Goal: Information Seeking & Learning: Learn about a topic

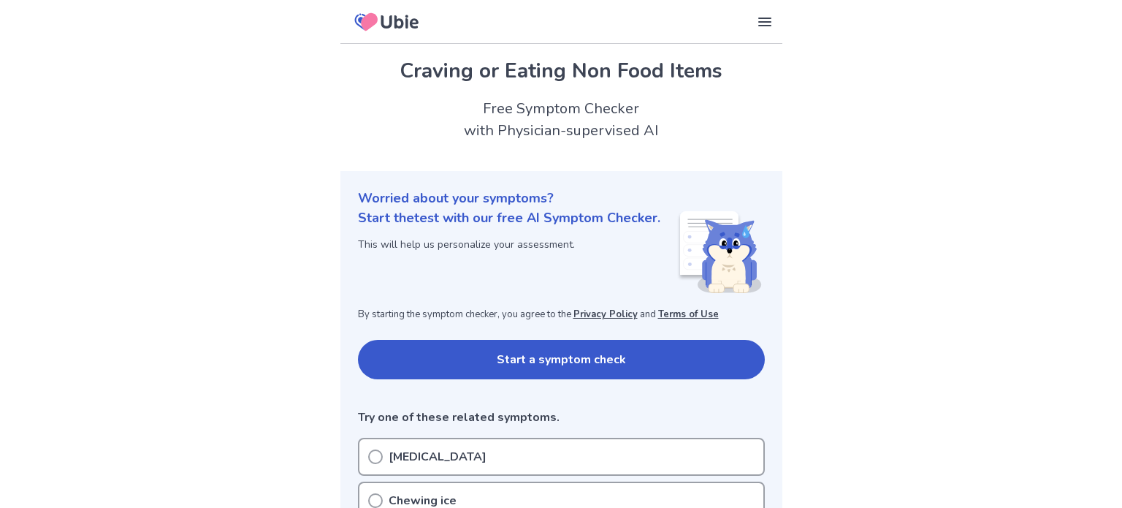
click at [606, 353] on button "Start a symptom check" at bounding box center [561, 359] width 407 height 39
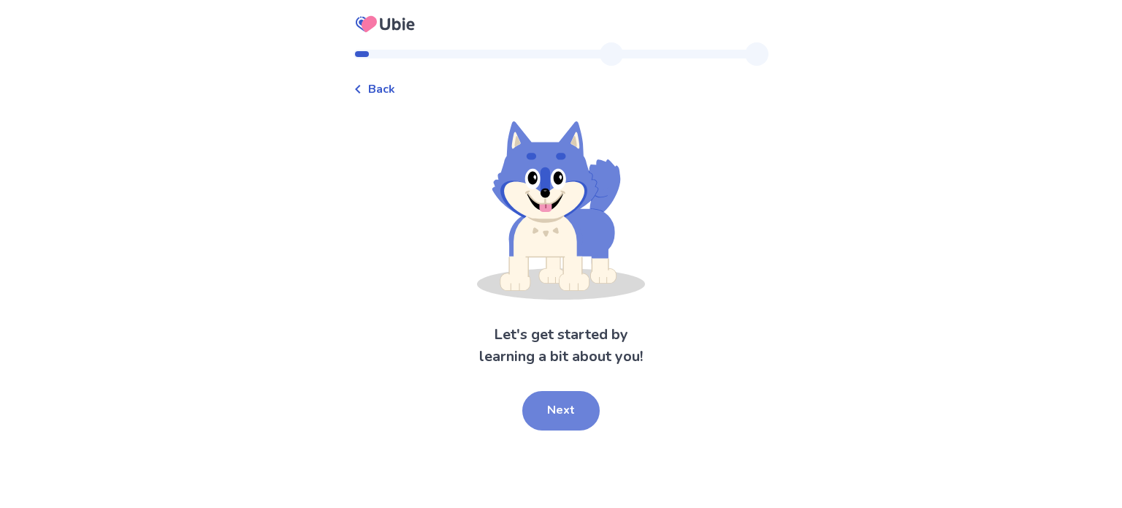
click at [570, 416] on button "Next" at bounding box center [560, 410] width 77 height 39
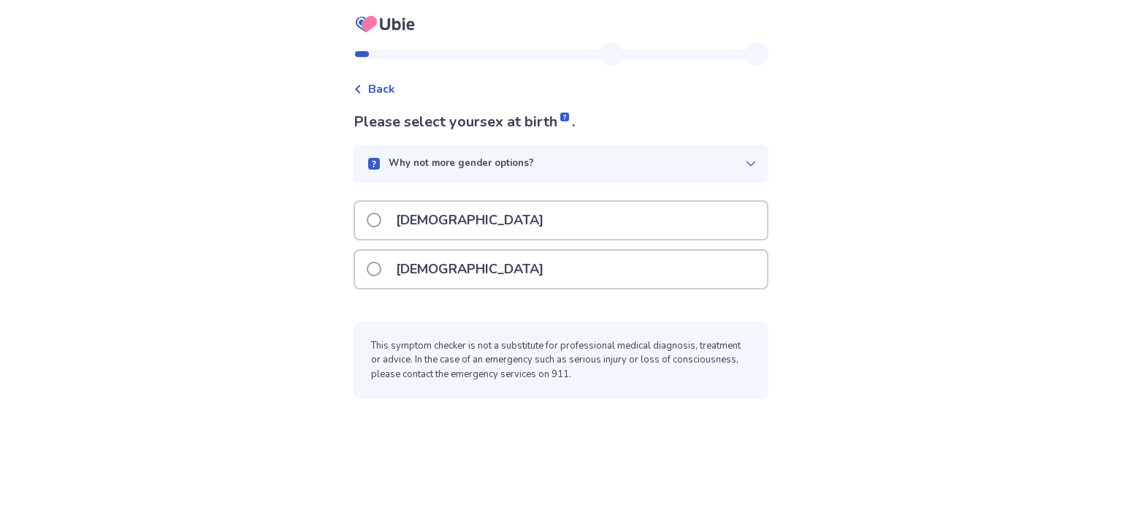
click at [572, 260] on div "[DEMOGRAPHIC_DATA]" at bounding box center [561, 269] width 412 height 37
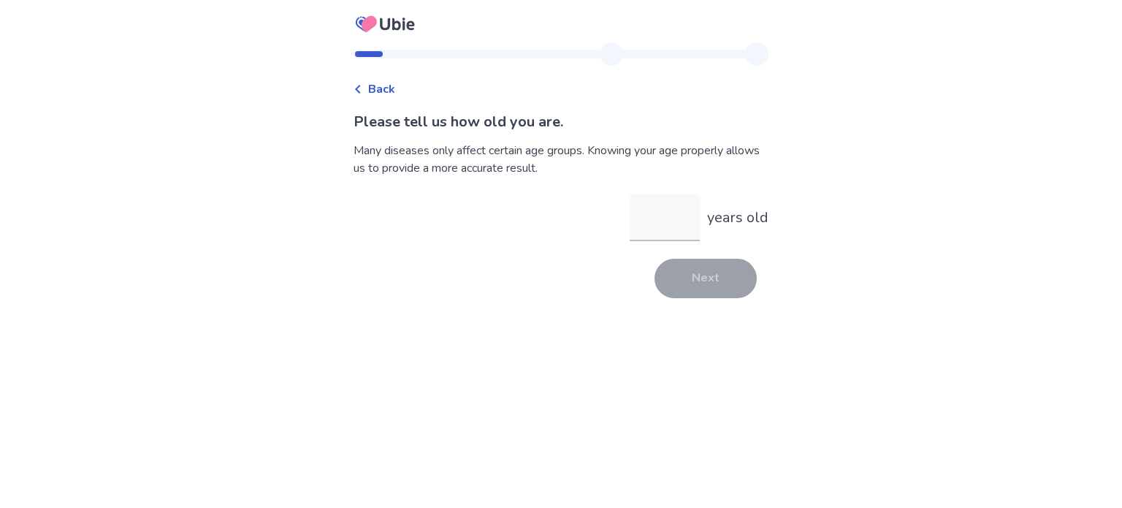
type input "*"
type input "**"
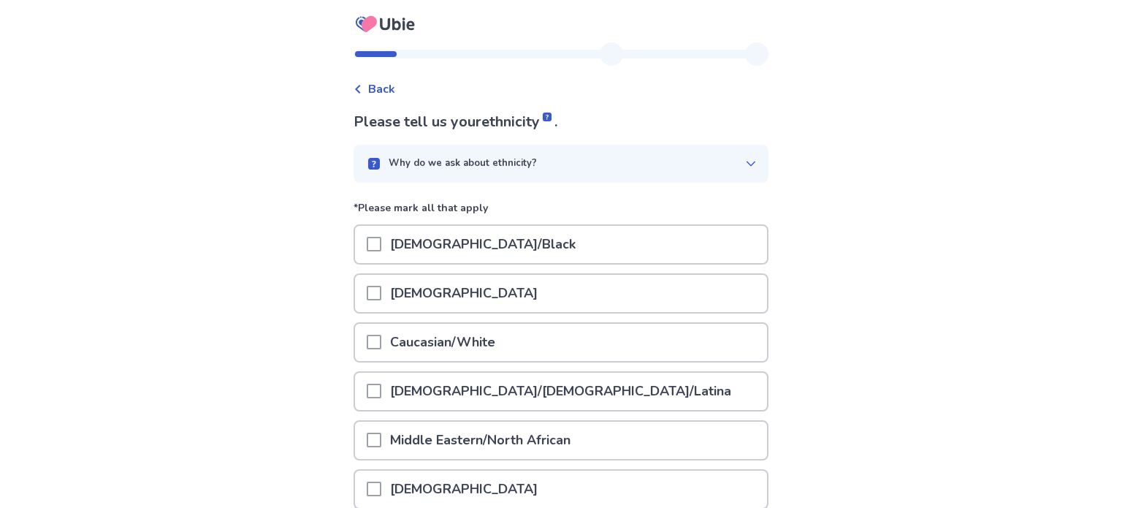
click at [479, 238] on p "[DEMOGRAPHIC_DATA]/Black" at bounding box center [482, 244] width 203 height 37
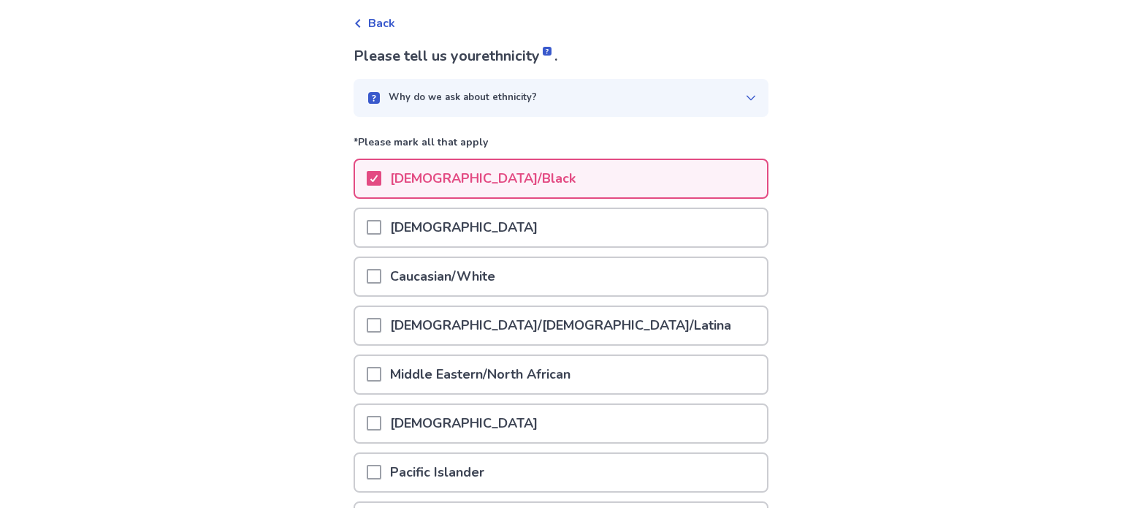
scroll to position [224, 0]
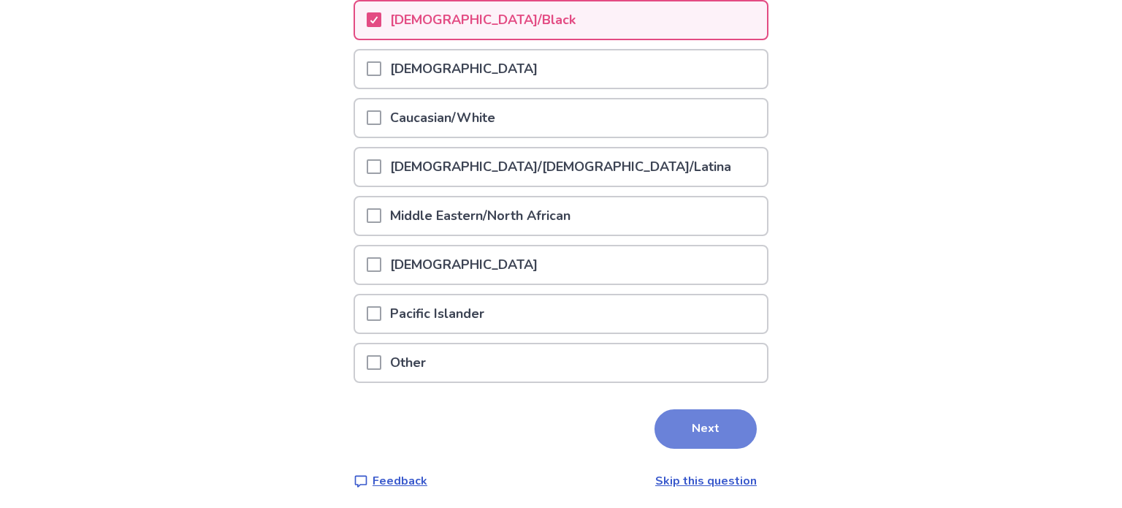
click at [709, 421] on button "Next" at bounding box center [705, 428] width 102 height 39
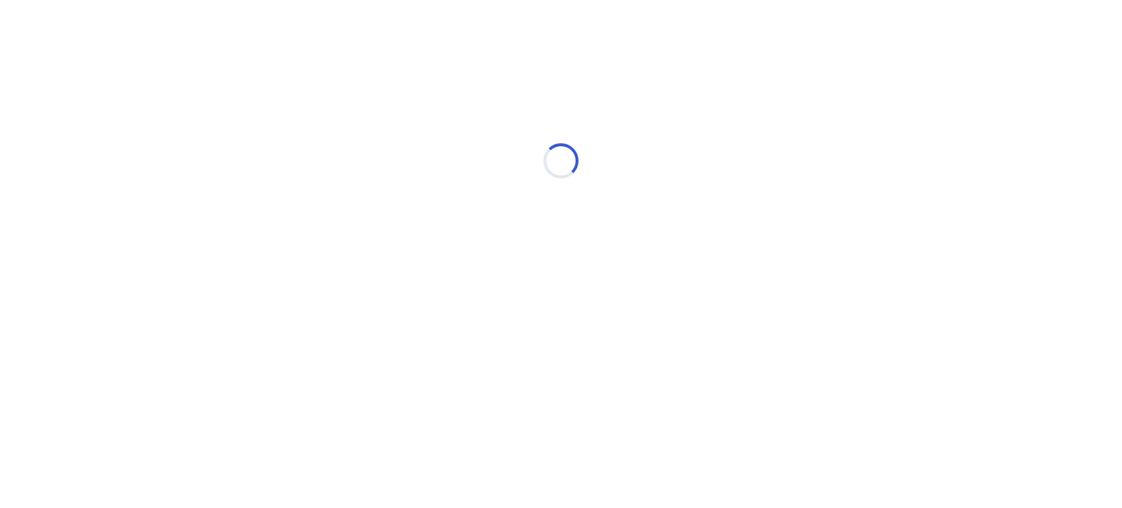
scroll to position [0, 0]
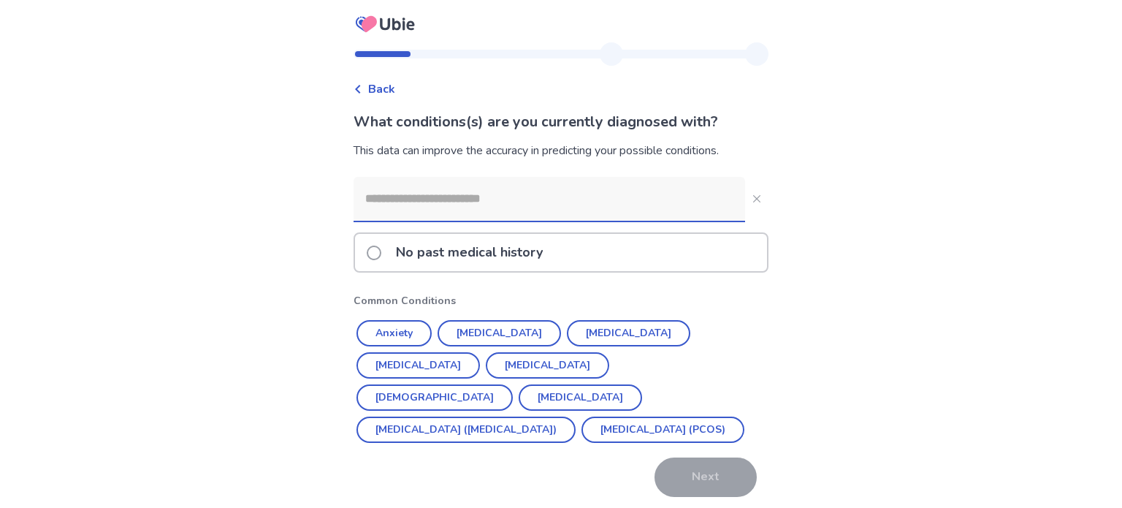
click at [516, 187] on input at bounding box center [550, 199] width 392 height 44
click at [504, 286] on div "No past medical history Common Conditions Anxiety Hypertension Depression Diabe…" at bounding box center [561, 337] width 415 height 320
click at [511, 264] on p "No past medical history" at bounding box center [469, 252] width 164 height 37
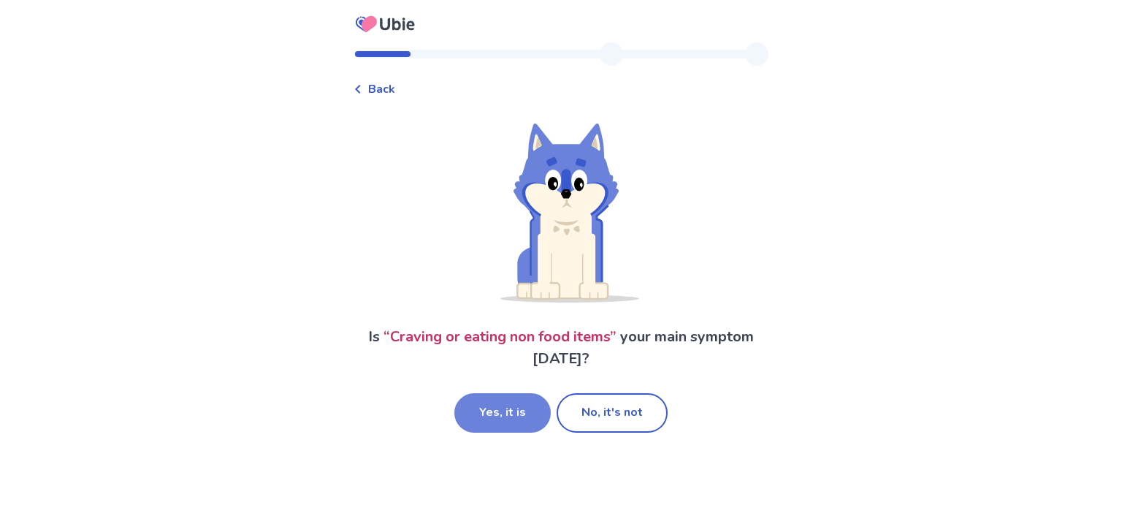
click at [502, 409] on button "Yes, it is" at bounding box center [502, 412] width 96 height 39
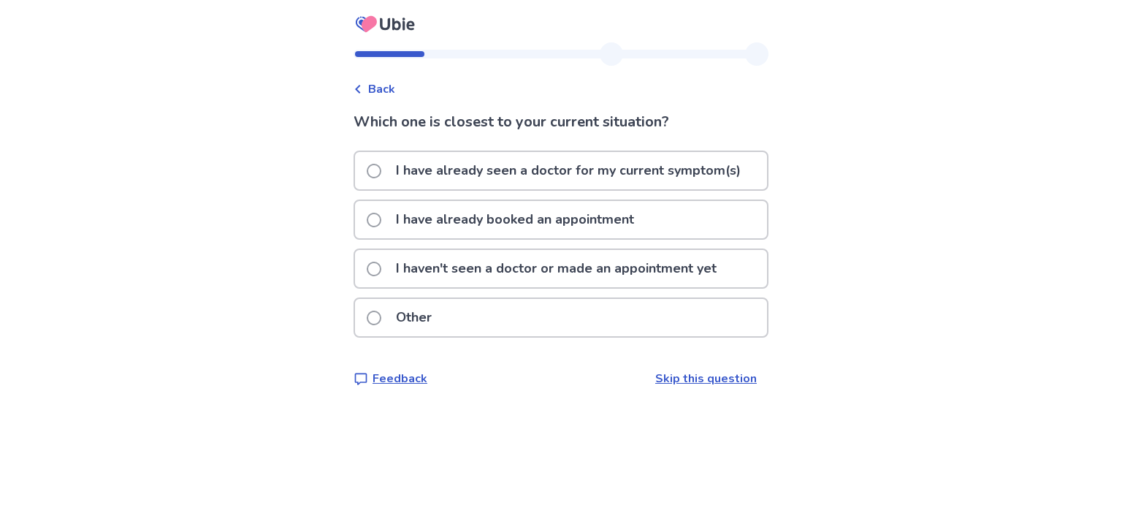
click at [589, 327] on div "Other" at bounding box center [561, 317] width 412 height 37
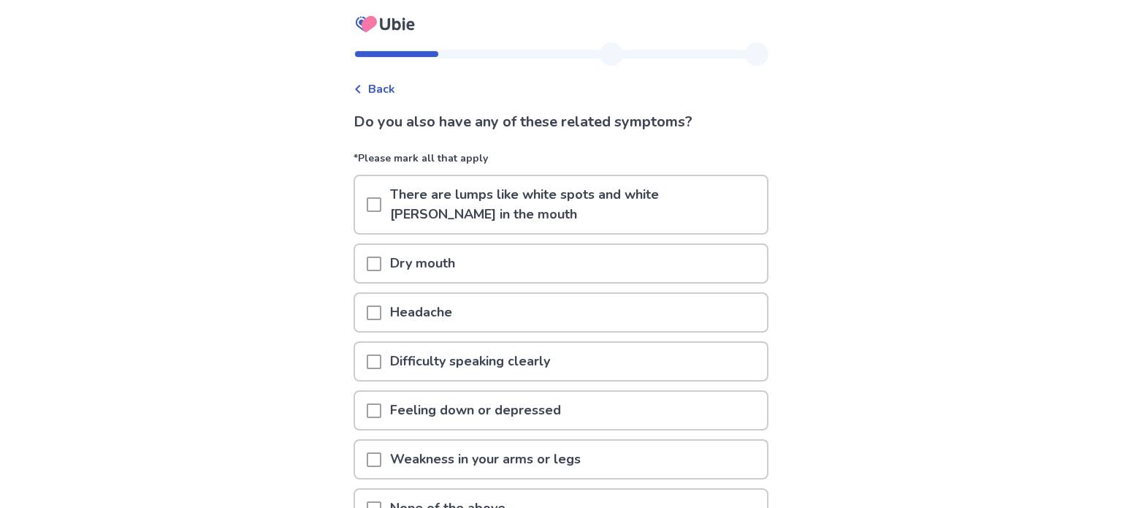
click at [612, 246] on div "Dry mouth" at bounding box center [561, 263] width 412 height 37
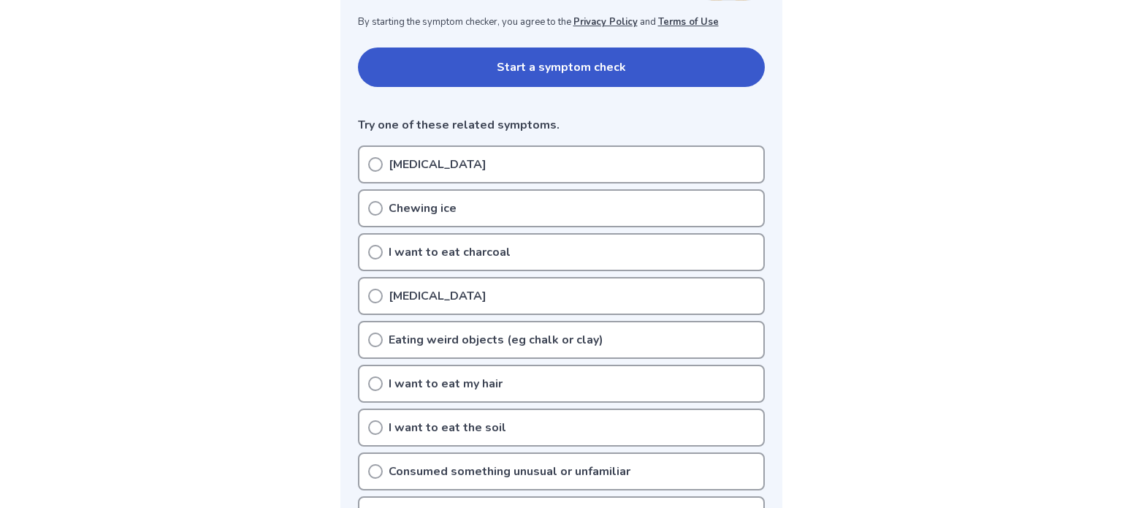
scroll to position [321, 0]
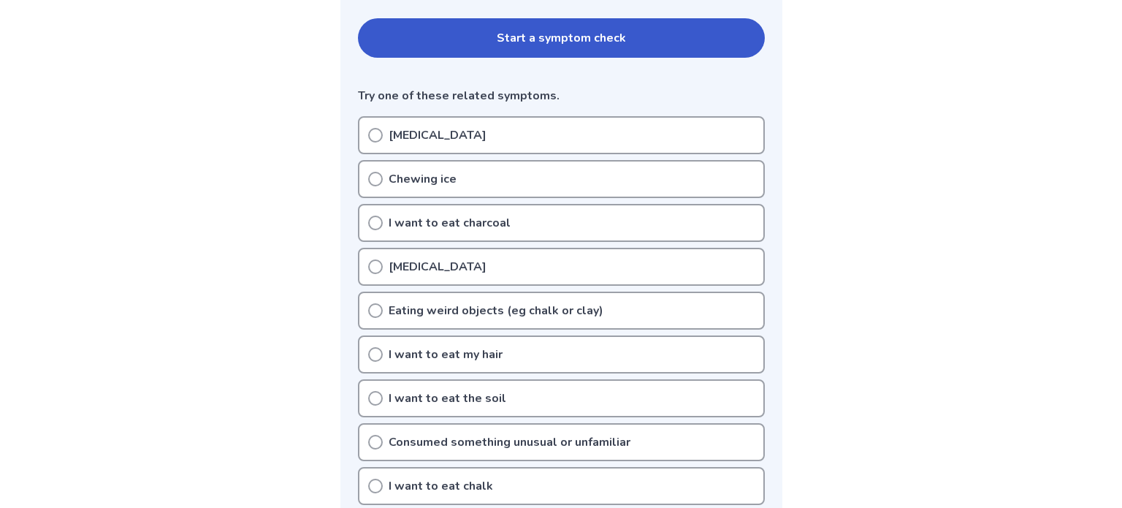
click at [595, 270] on div "Pica" at bounding box center [561, 267] width 407 height 38
click at [555, 476] on div "I want to eat chalk" at bounding box center [561, 486] width 407 height 38
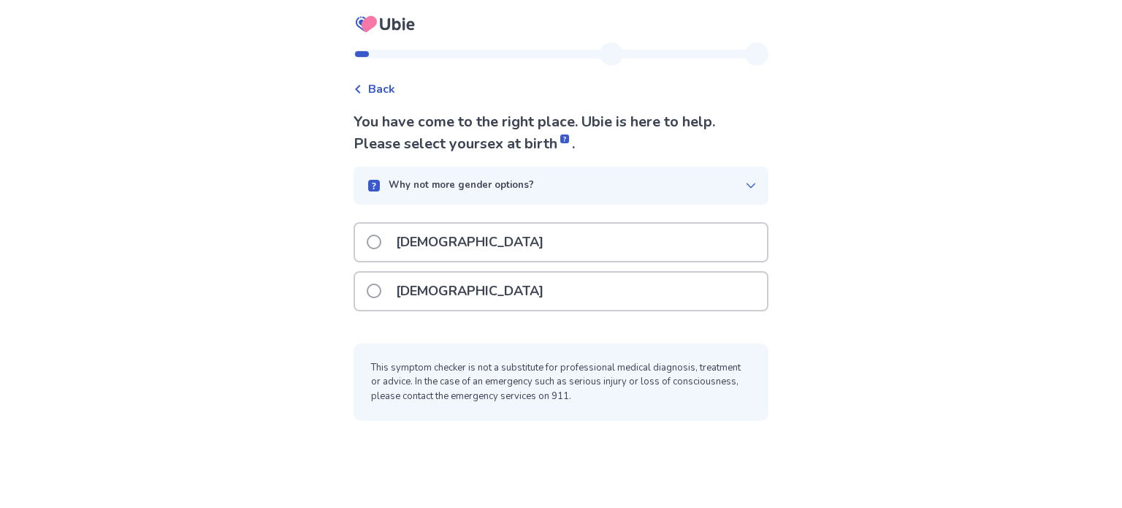
click at [484, 287] on div "[DEMOGRAPHIC_DATA]" at bounding box center [561, 290] width 412 height 37
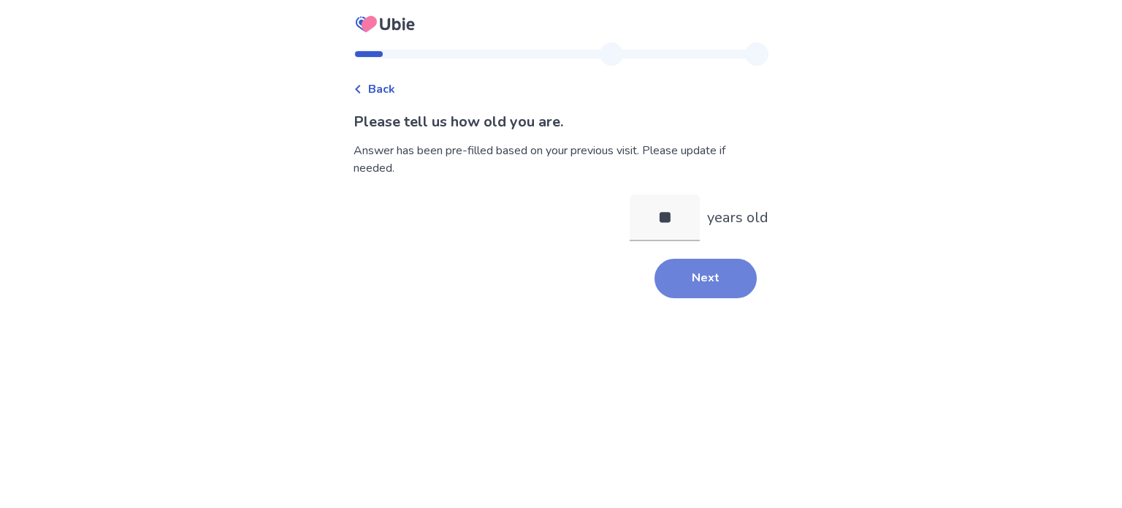
click at [703, 283] on button "Next" at bounding box center [705, 278] width 102 height 39
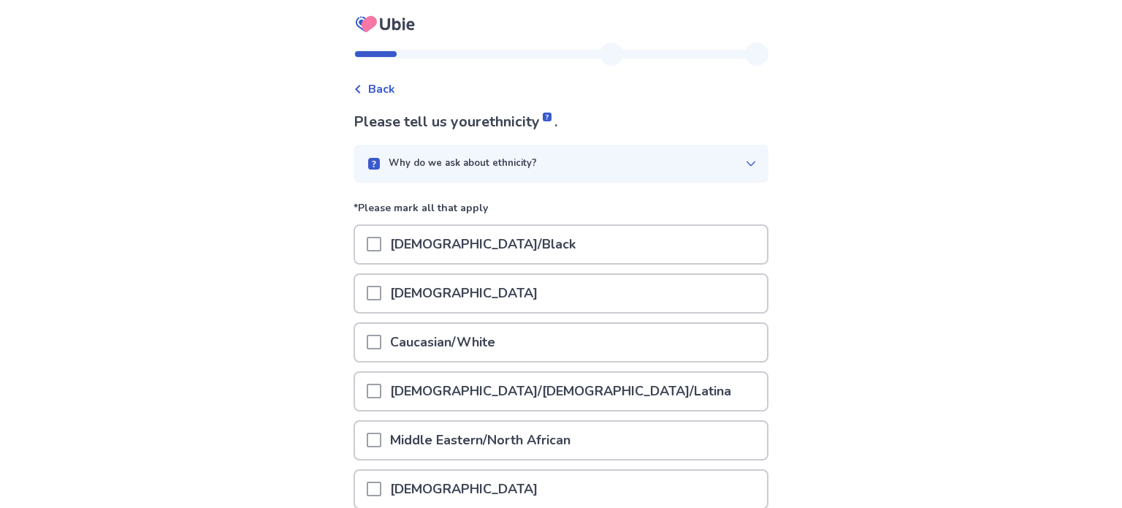
click at [618, 231] on div "[DEMOGRAPHIC_DATA]/Black" at bounding box center [561, 244] width 412 height 37
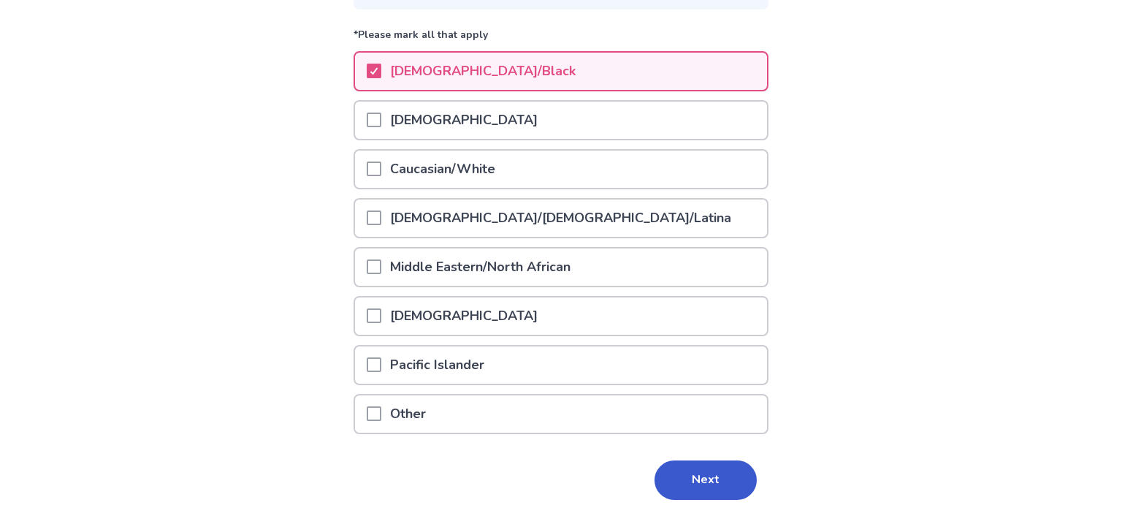
scroll to position [224, 0]
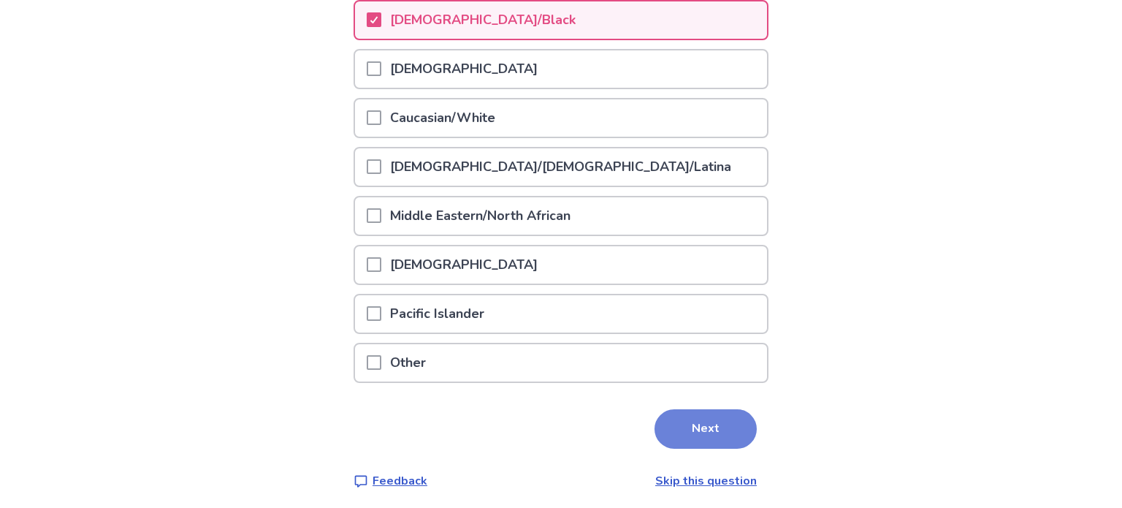
click at [709, 413] on button "Next" at bounding box center [705, 428] width 102 height 39
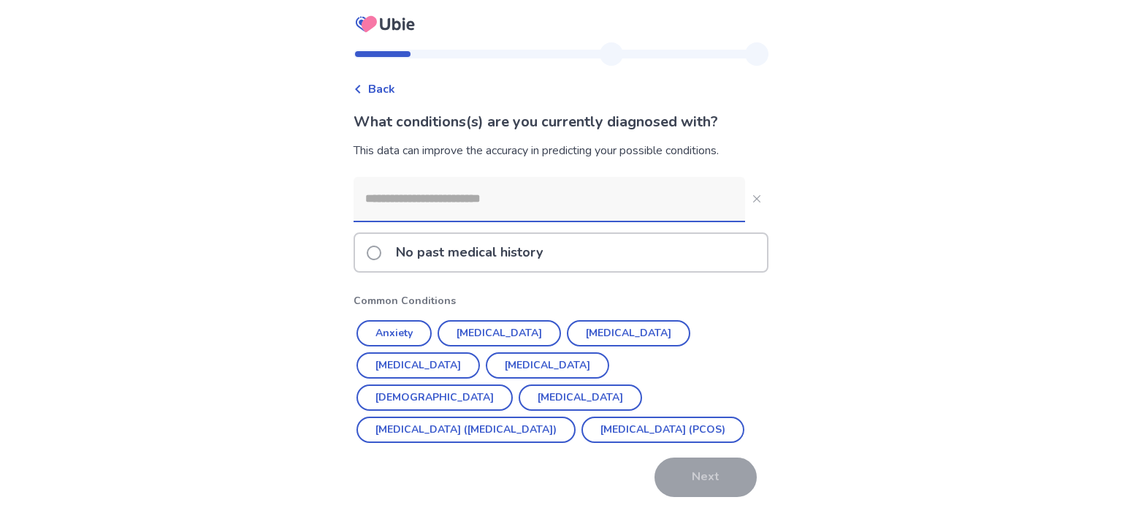
click at [551, 257] on p "No past medical history" at bounding box center [469, 252] width 164 height 37
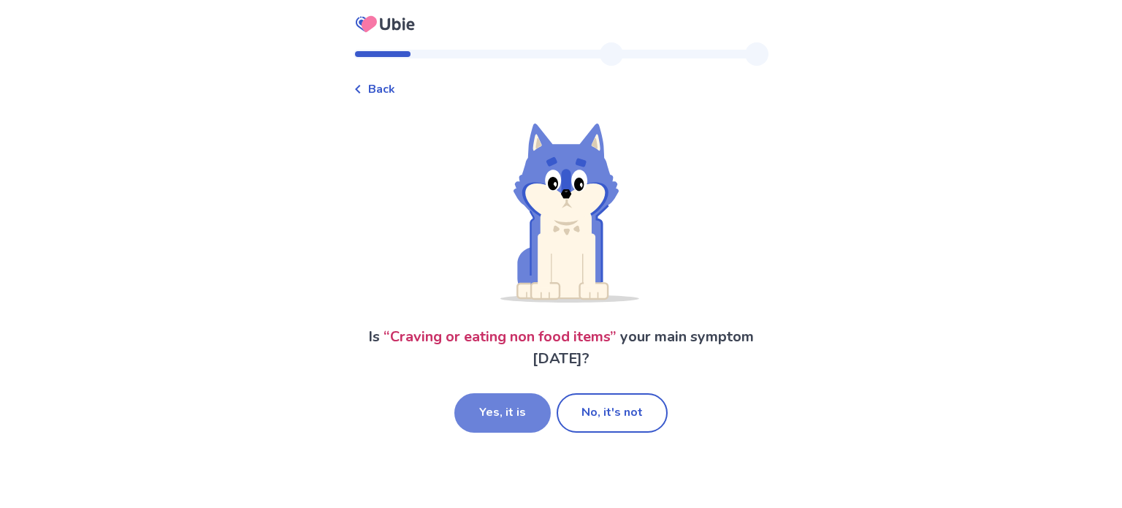
click at [523, 412] on button "Yes, it is" at bounding box center [502, 412] width 96 height 39
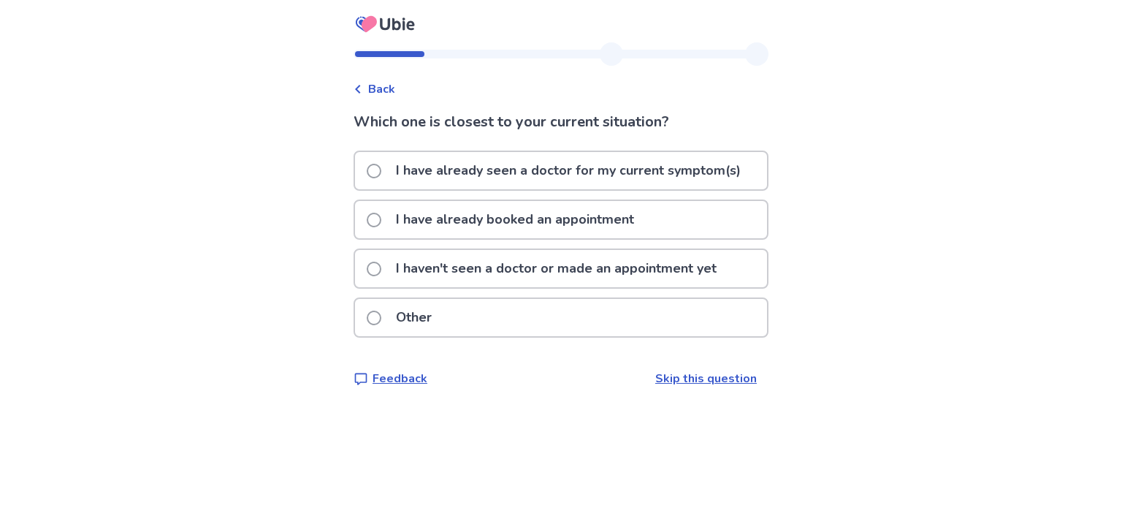
click at [711, 278] on p "I haven't seen a doctor or made an appointment yet" at bounding box center [556, 268] width 338 height 37
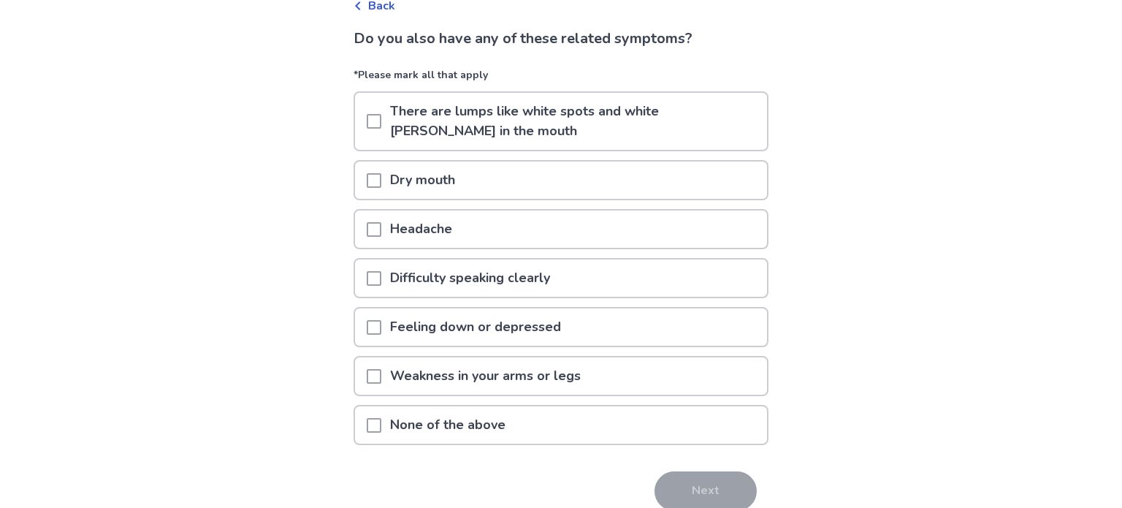
scroll to position [146, 0]
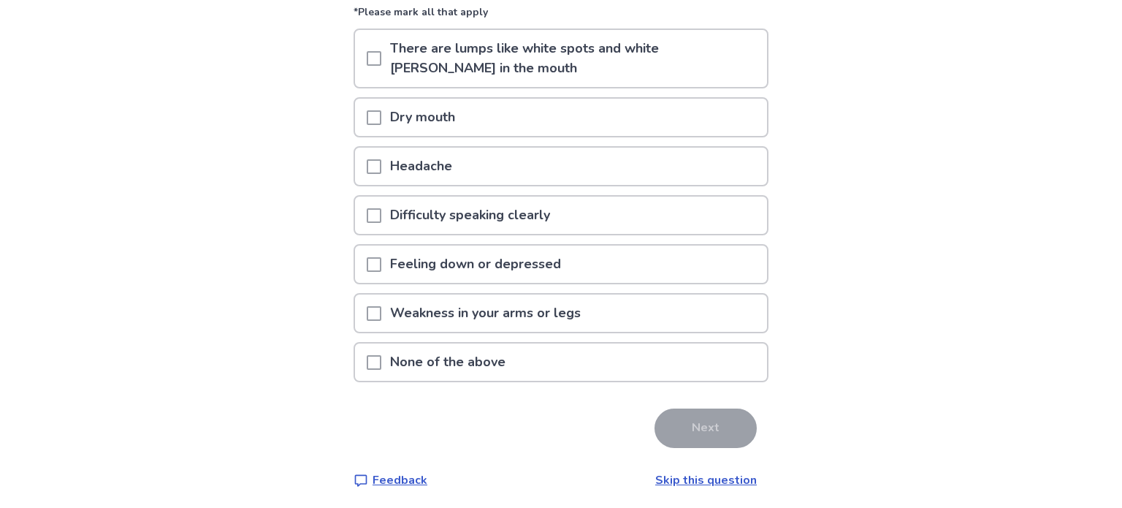
click at [692, 478] on link "Skip this question" at bounding box center [706, 480] width 102 height 16
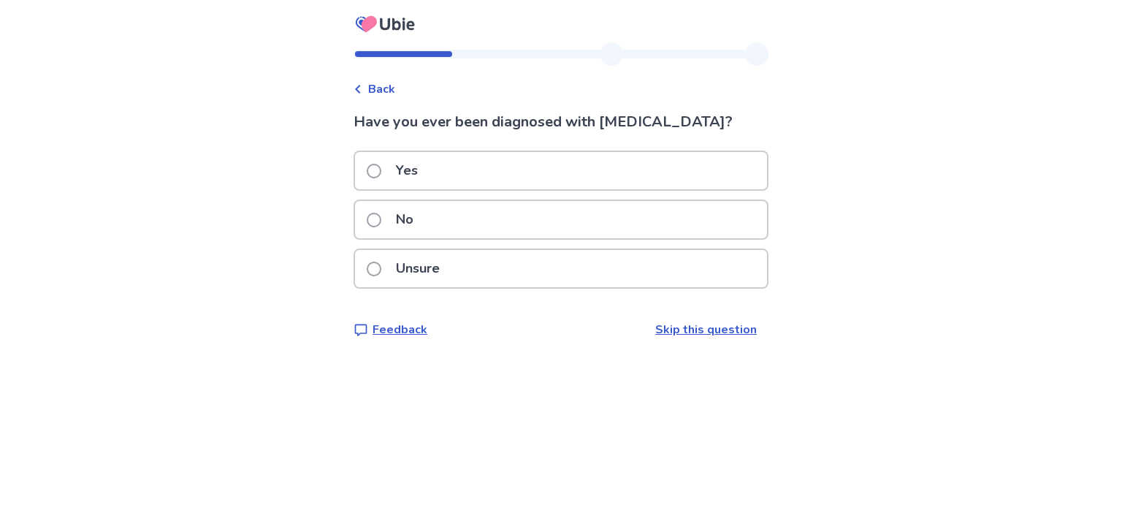
click at [616, 217] on div "No" at bounding box center [561, 219] width 412 height 37
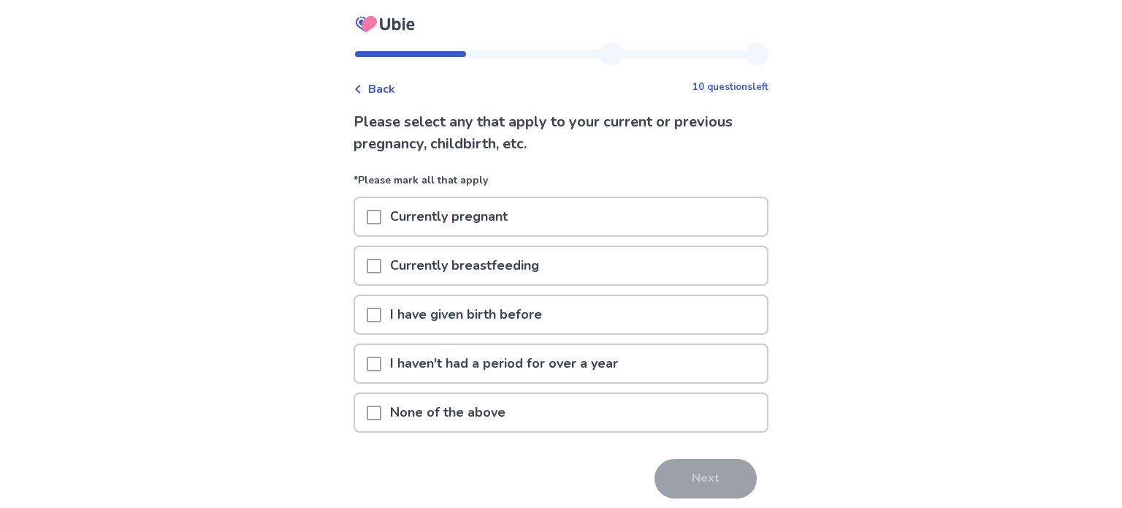
click at [560, 413] on div "None of the above" at bounding box center [561, 412] width 412 height 37
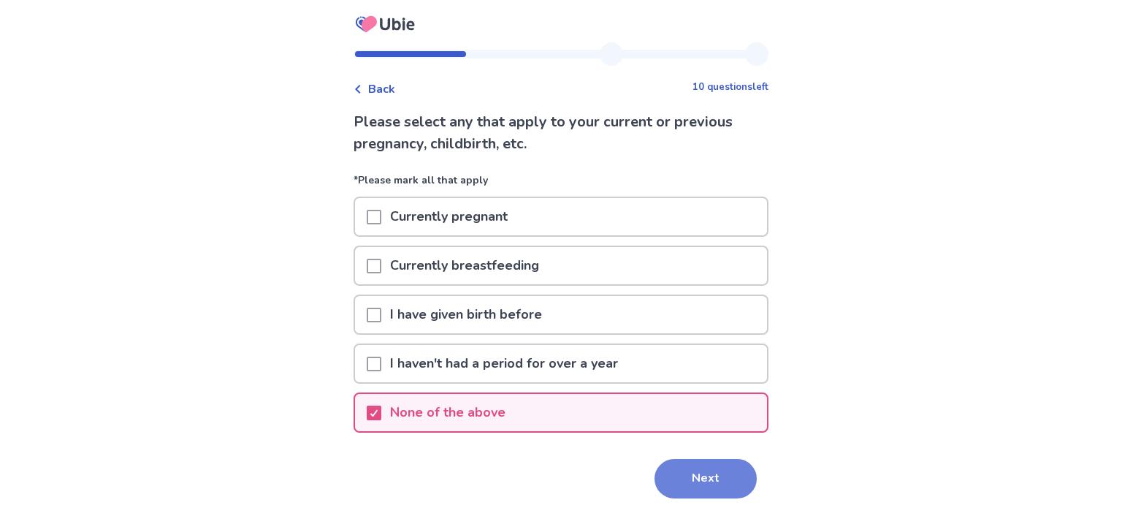
click at [665, 473] on button "Next" at bounding box center [705, 478] width 102 height 39
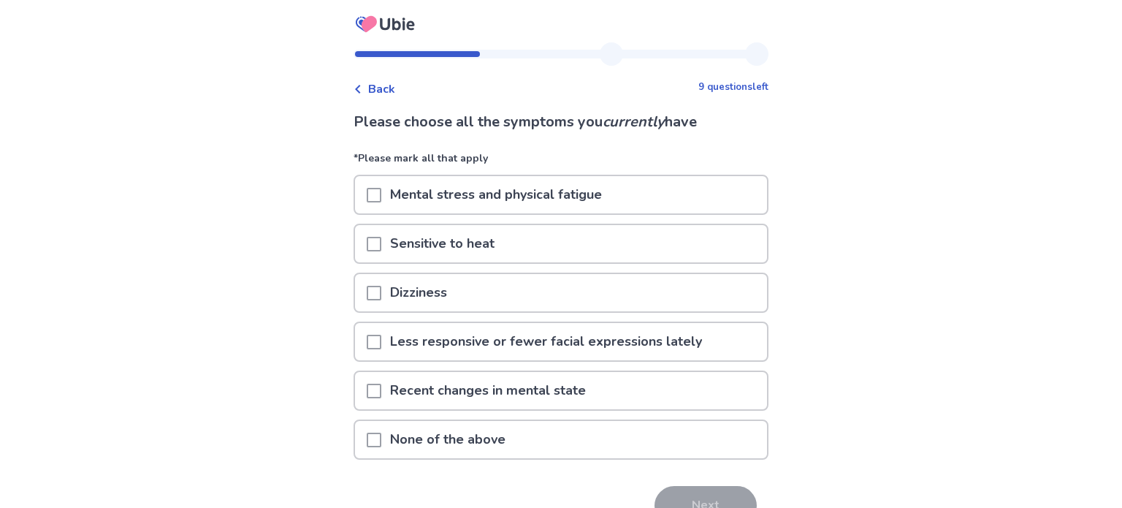
scroll to position [29, 0]
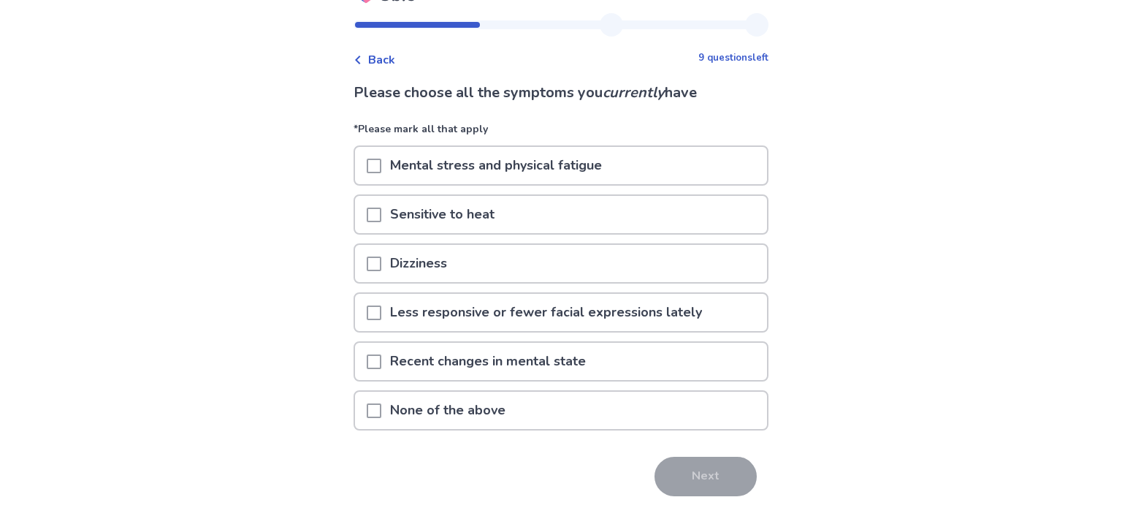
click at [584, 411] on div "None of the above" at bounding box center [561, 410] width 412 height 37
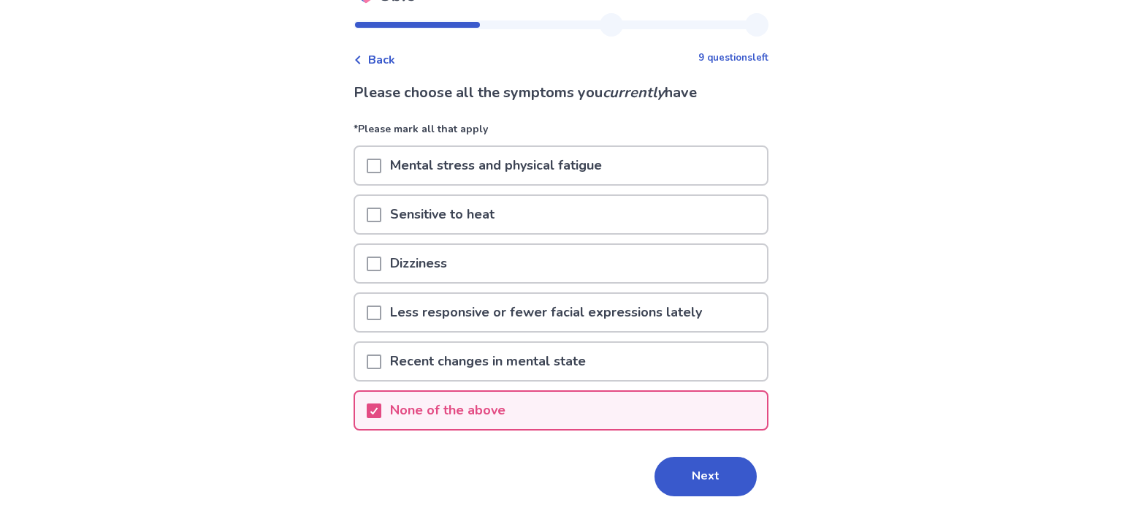
click at [700, 496] on div "Please choose all the symptoms you currently have *Please mark all that apply M…" at bounding box center [561, 309] width 415 height 455
click at [699, 489] on button "Next" at bounding box center [705, 476] width 102 height 39
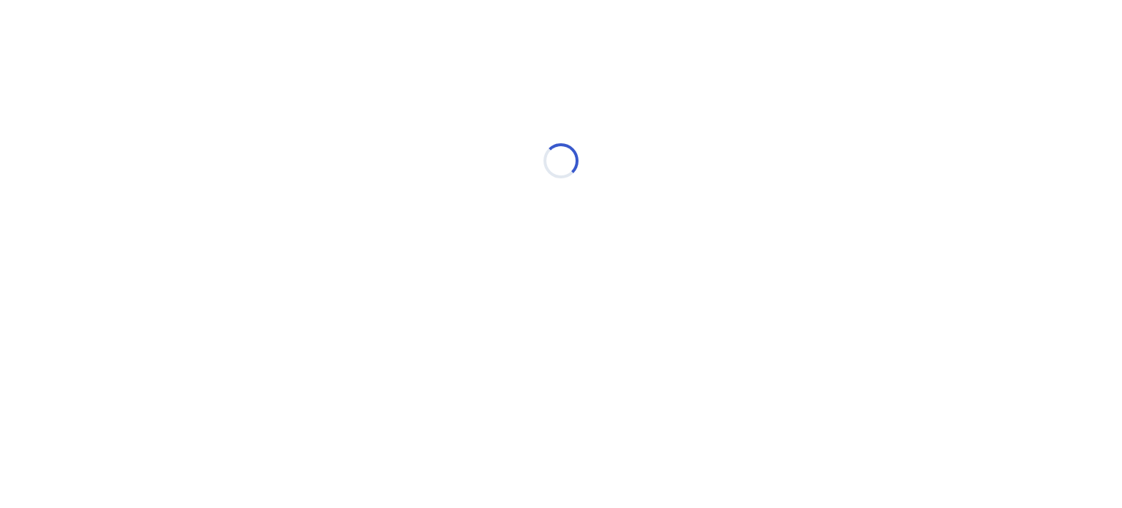
scroll to position [0, 0]
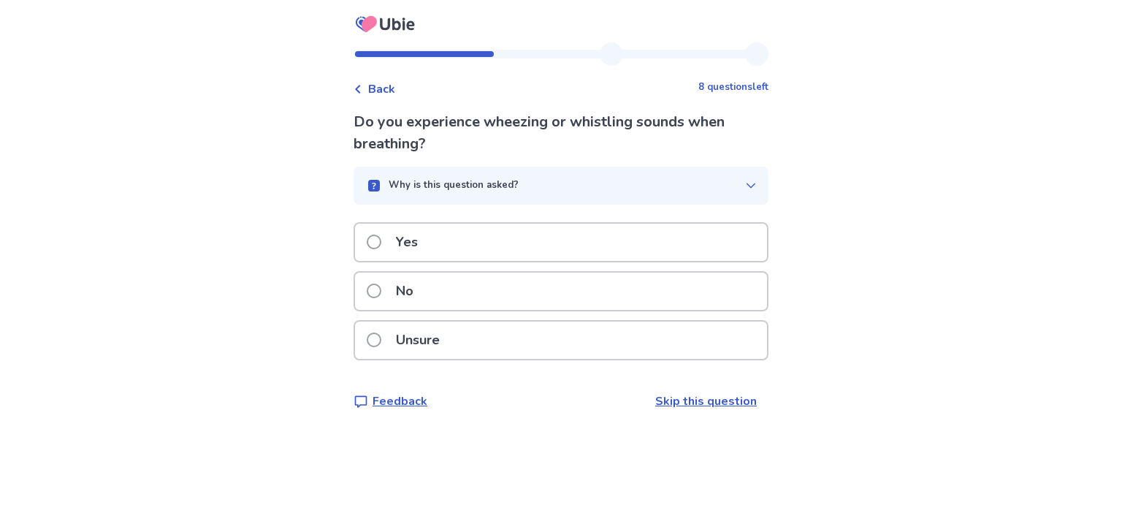
click at [578, 329] on div "Unsure" at bounding box center [561, 339] width 412 height 37
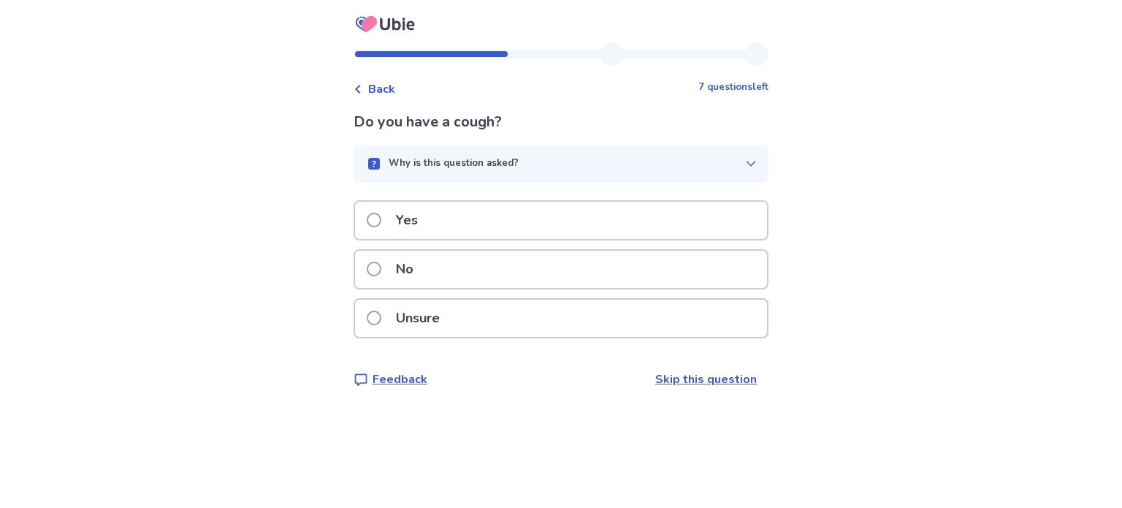
click at [595, 273] on div "No" at bounding box center [561, 269] width 412 height 37
click at [597, 288] on div "No" at bounding box center [561, 269] width 412 height 37
click at [600, 278] on div "No" at bounding box center [561, 269] width 412 height 37
click at [587, 268] on div "No" at bounding box center [561, 269] width 412 height 37
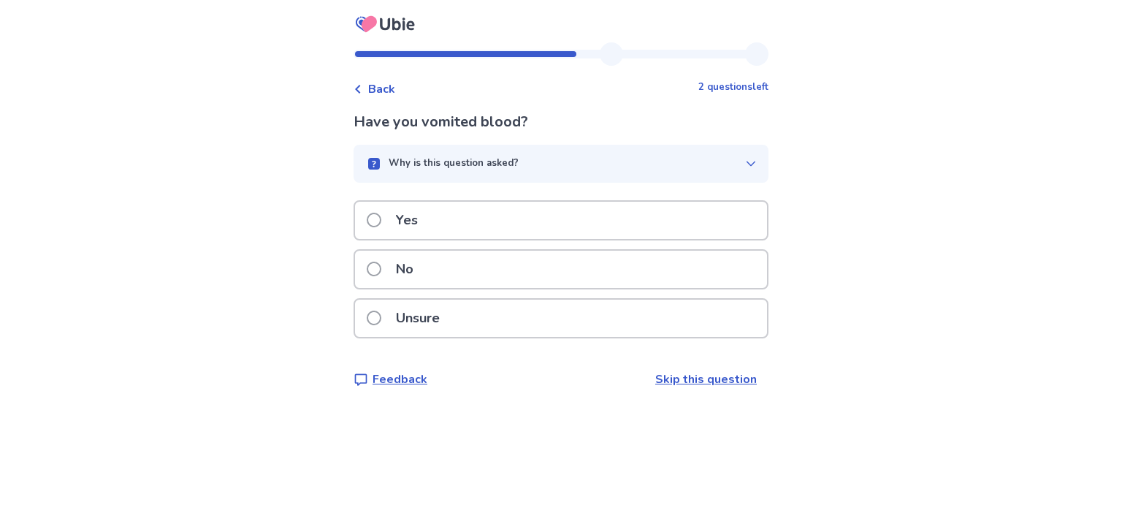
click at [587, 268] on div "No" at bounding box center [561, 269] width 412 height 37
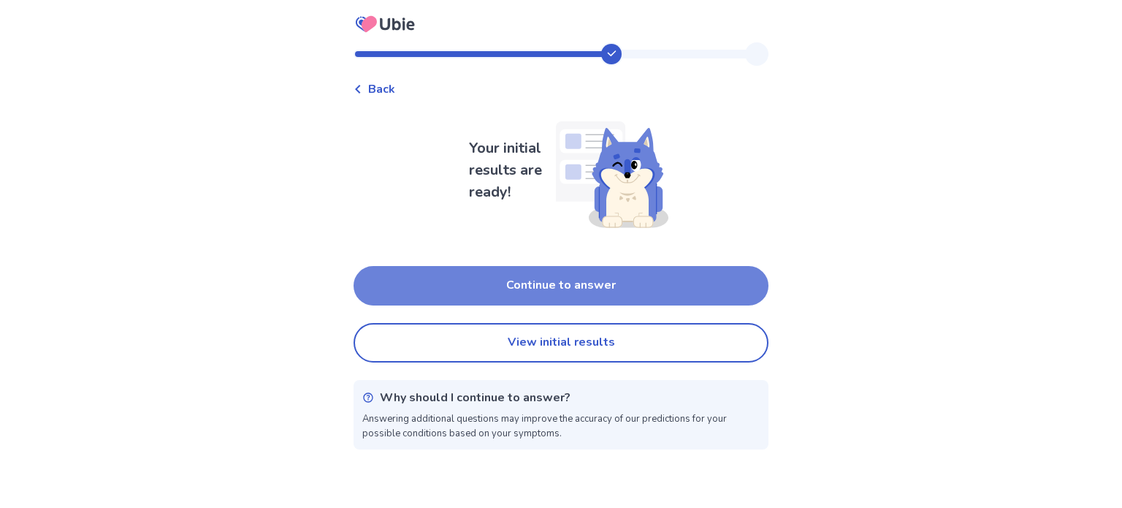
click at [691, 288] on button "Continue to answer" at bounding box center [561, 285] width 415 height 39
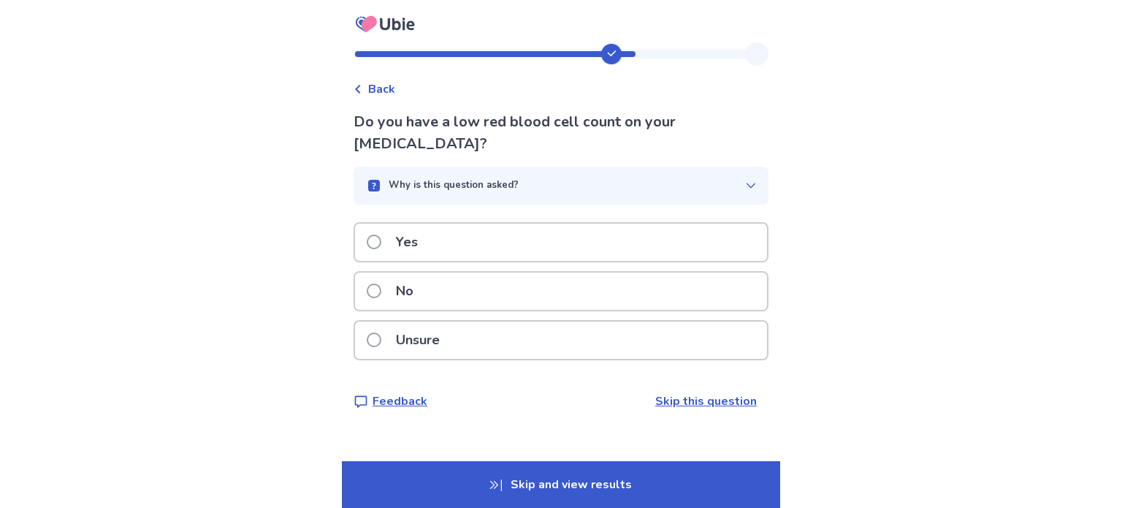
click at [578, 356] on div "Unsure" at bounding box center [561, 339] width 412 height 37
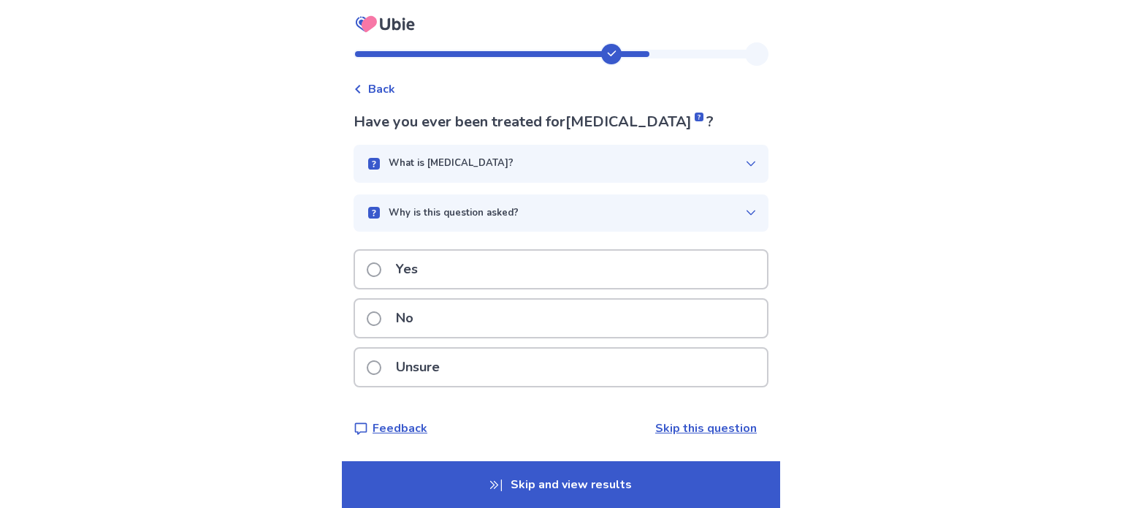
click at [638, 320] on div "No" at bounding box center [561, 317] width 412 height 37
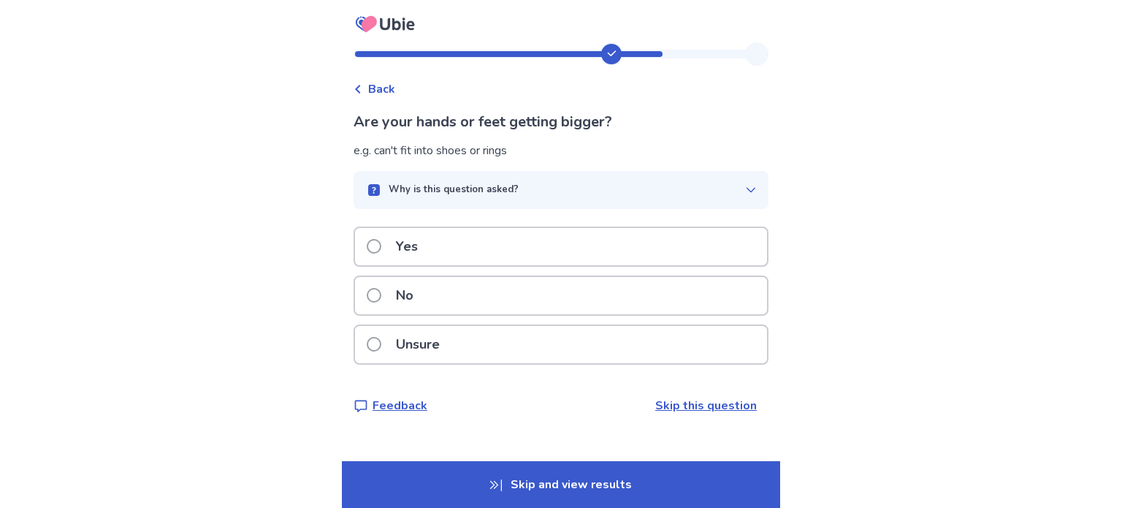
click at [638, 300] on div "No" at bounding box center [561, 295] width 412 height 37
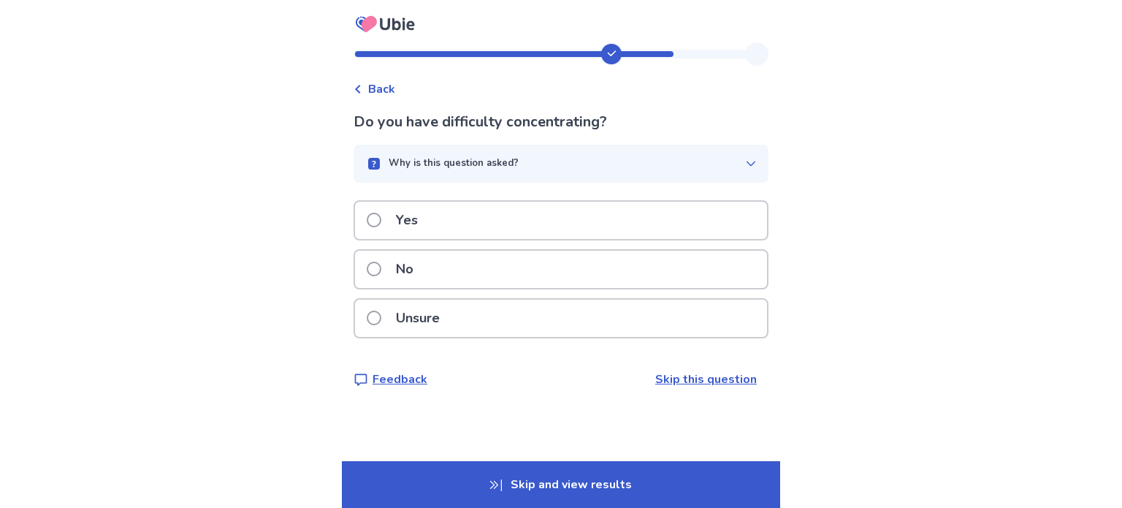
click at [640, 292] on div "No" at bounding box center [561, 273] width 415 height 49
click at [611, 214] on div "Yes" at bounding box center [561, 220] width 412 height 37
click at [625, 308] on div "Unsure" at bounding box center [561, 317] width 412 height 37
click at [620, 259] on div "No" at bounding box center [561, 269] width 412 height 37
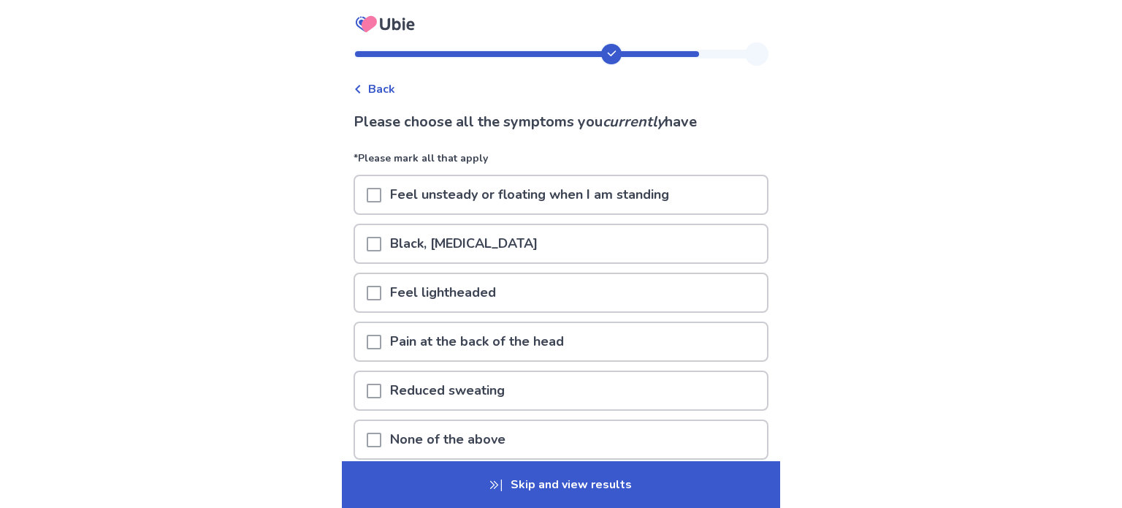
click at [654, 446] on div "None of the above" at bounding box center [561, 439] width 412 height 37
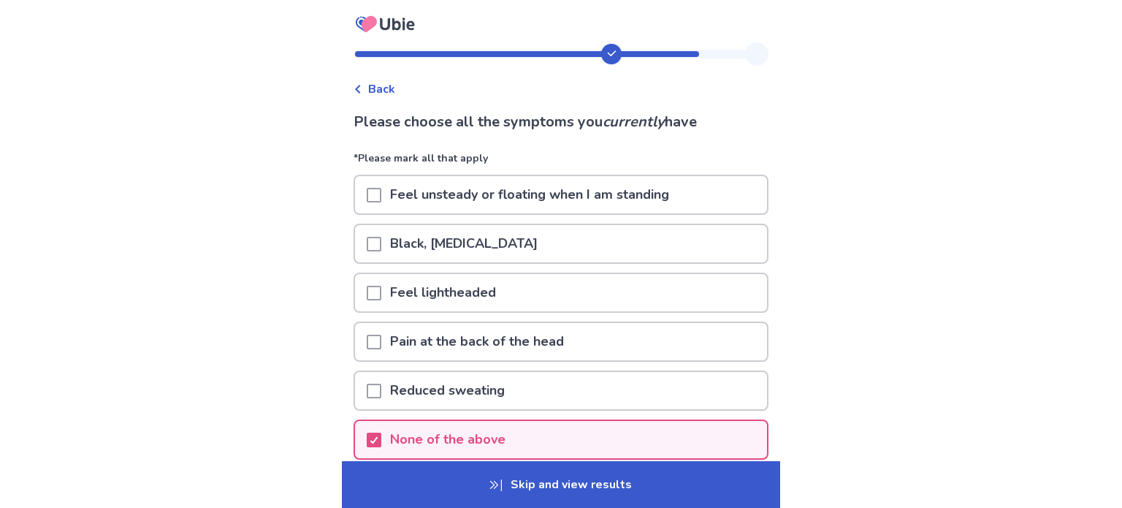
click at [718, 474] on p "Skip and view results" at bounding box center [561, 484] width 438 height 47
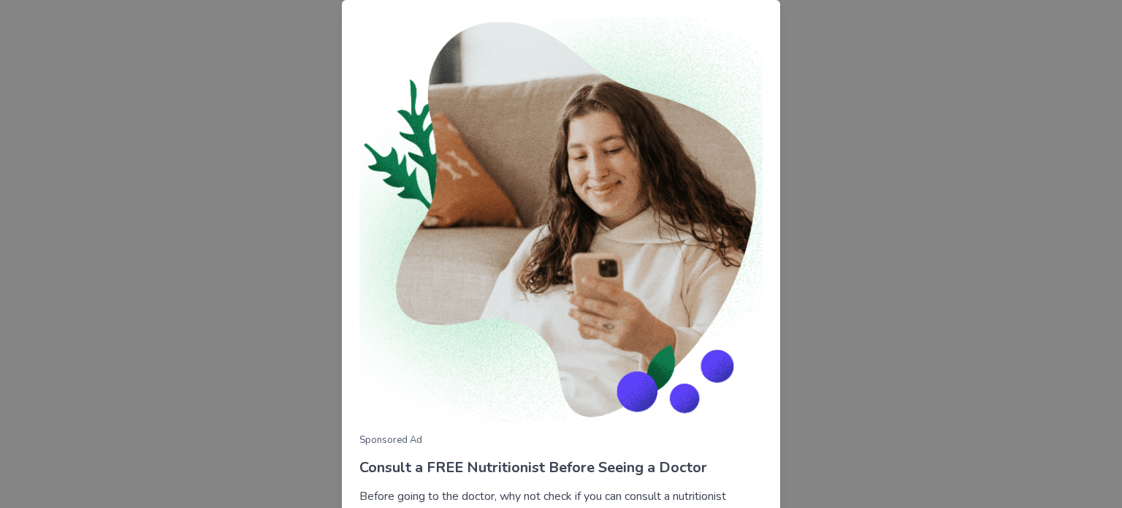
click at [923, 270] on div "Sponsored Ad Consult a FREE Nutritionist Before Seeing a Doctor Before going to…" at bounding box center [561, 254] width 1122 height 508
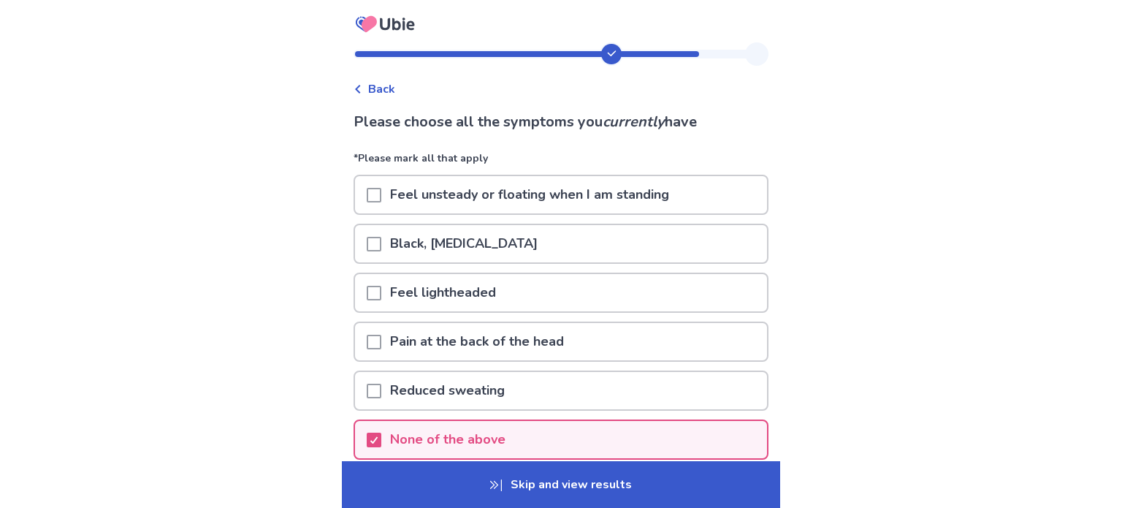
click at [675, 499] on p "Skip and view results" at bounding box center [561, 484] width 438 height 47
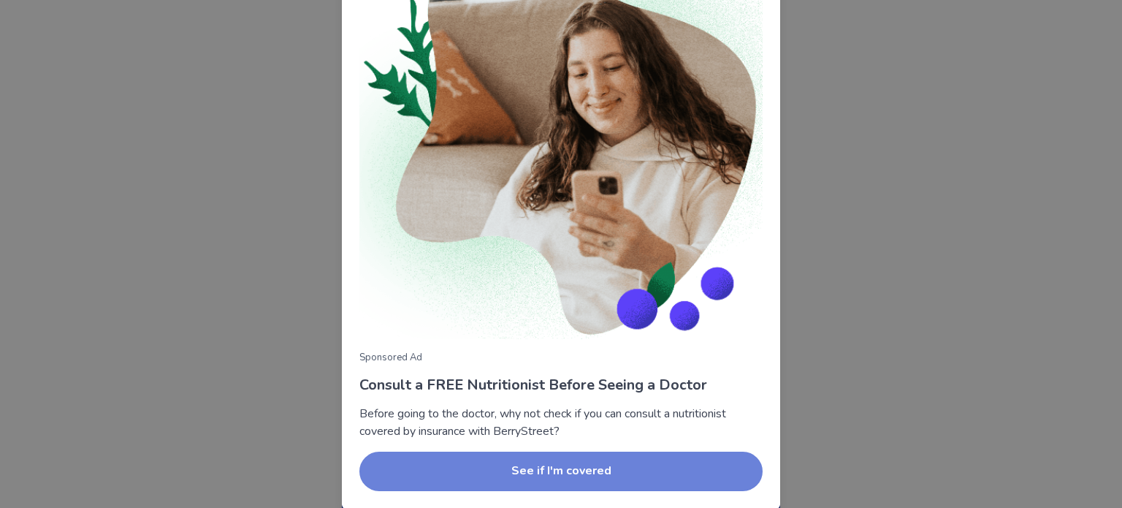
click at [697, 470] on button "See if I'm covered" at bounding box center [560, 470] width 403 height 39
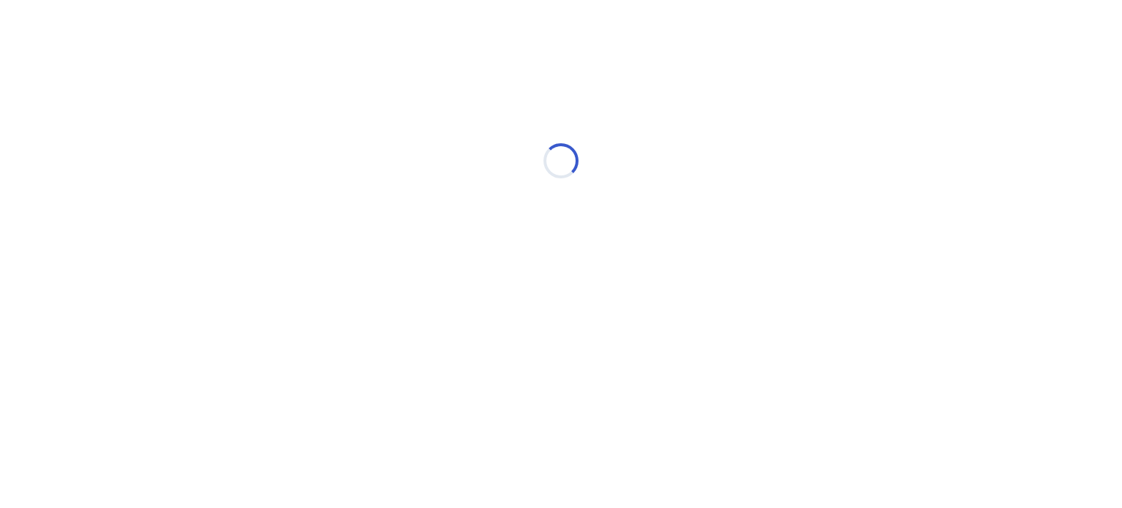
click at [630, 307] on html "Loading... Ubie Symptom Checker" at bounding box center [561, 153] width 1122 height 307
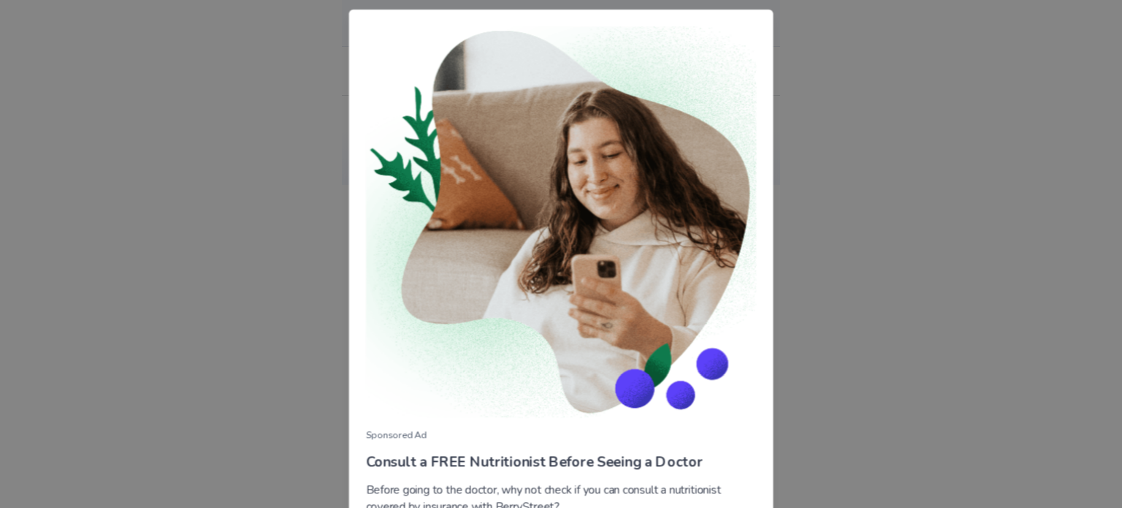
scroll to position [83, 0]
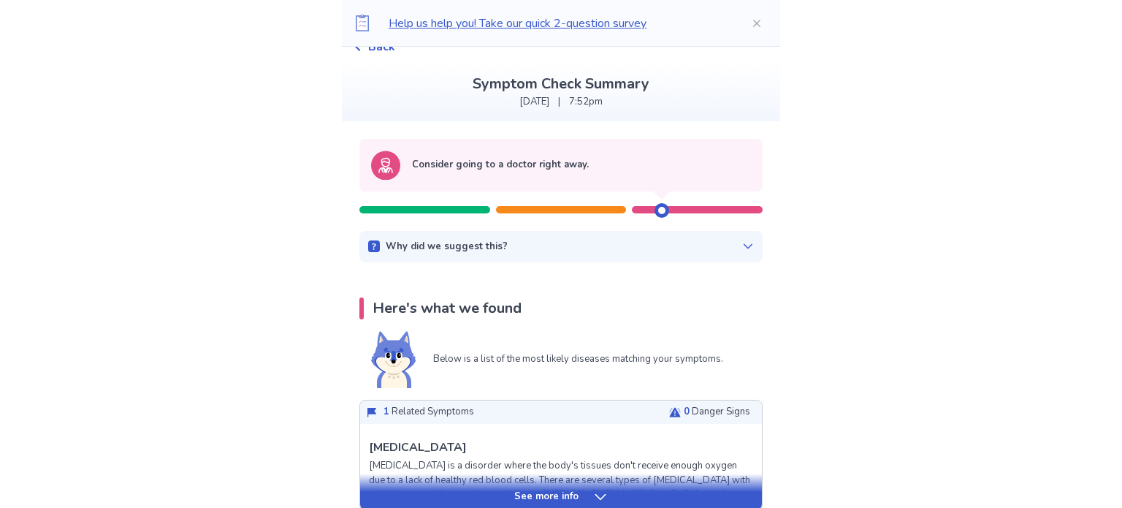
scroll to position [0, 0]
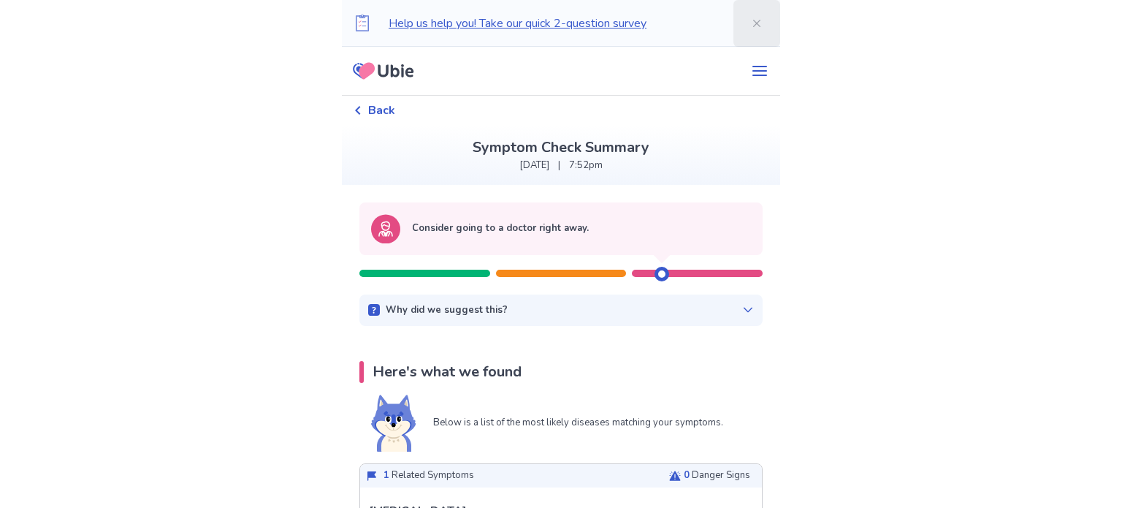
click at [753, 25] on icon "Close" at bounding box center [756, 22] width 7 height 7
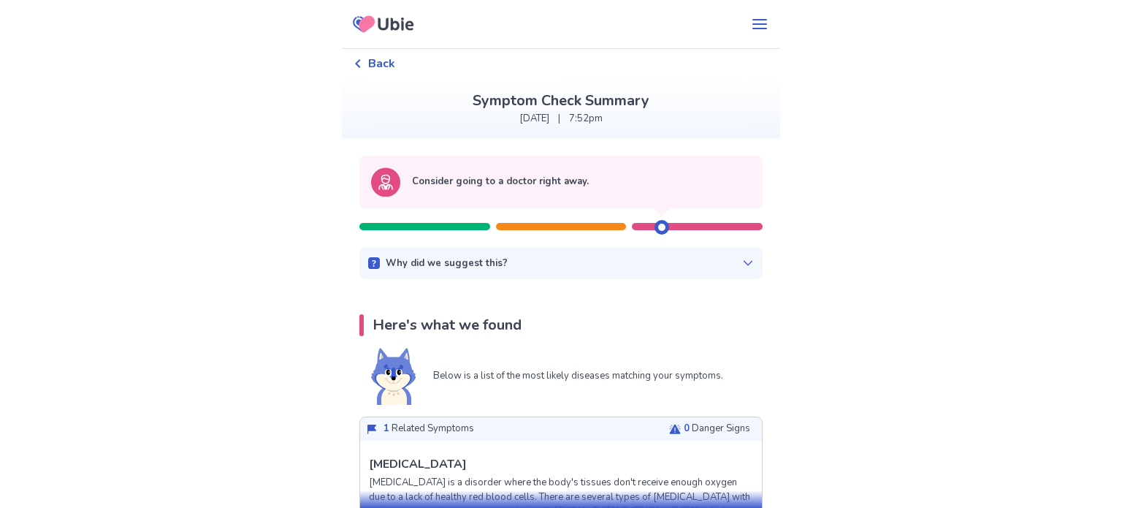
click at [388, 62] on span "Back" at bounding box center [381, 64] width 27 height 18
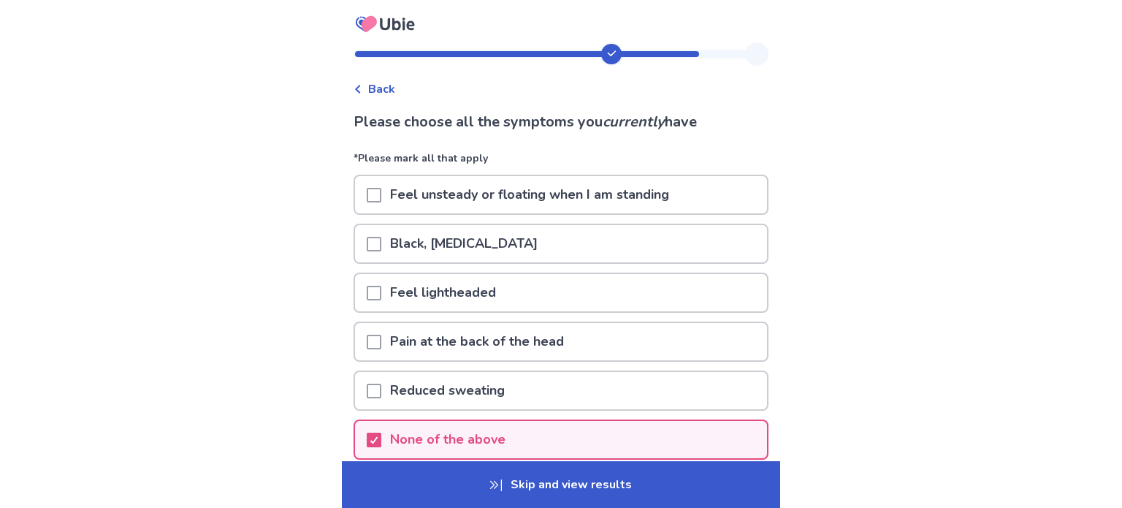
click at [362, 91] on icon at bounding box center [358, 89] width 9 height 9
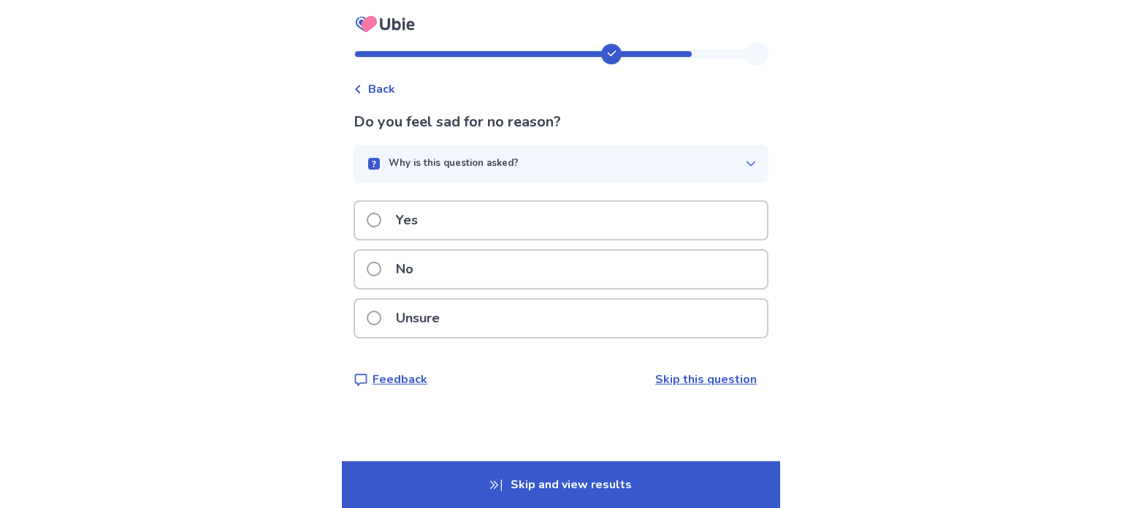
click at [589, 270] on div "No" at bounding box center [561, 269] width 412 height 37
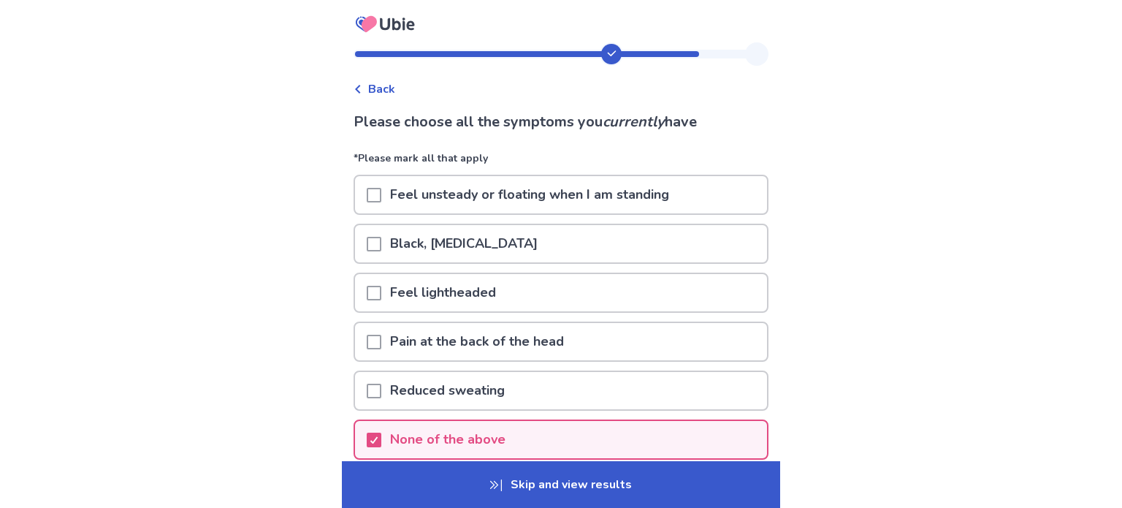
click at [628, 486] on p "Skip and view results" at bounding box center [561, 484] width 438 height 47
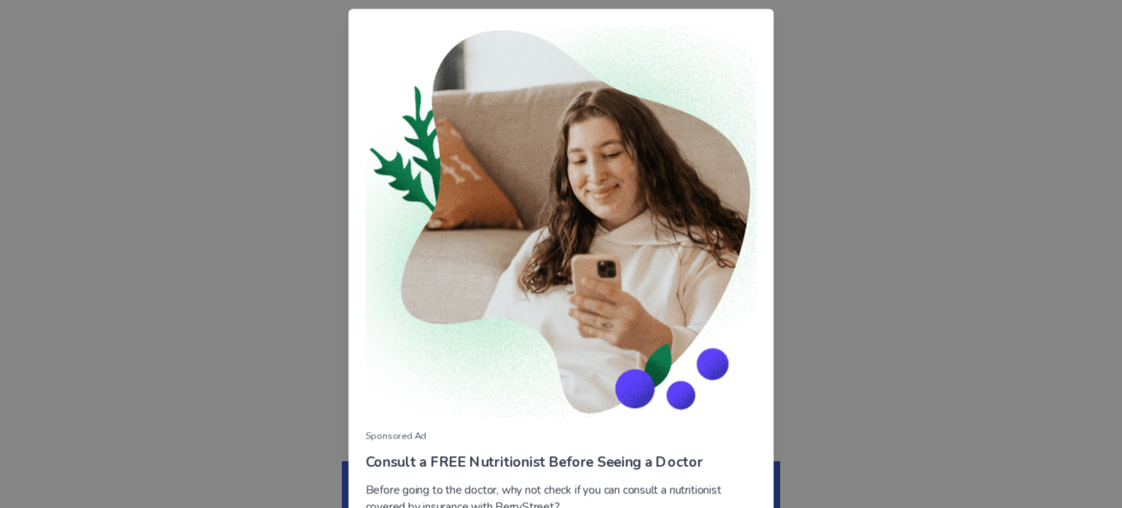
scroll to position [83, 0]
